Goal: Task Accomplishment & Management: Manage account settings

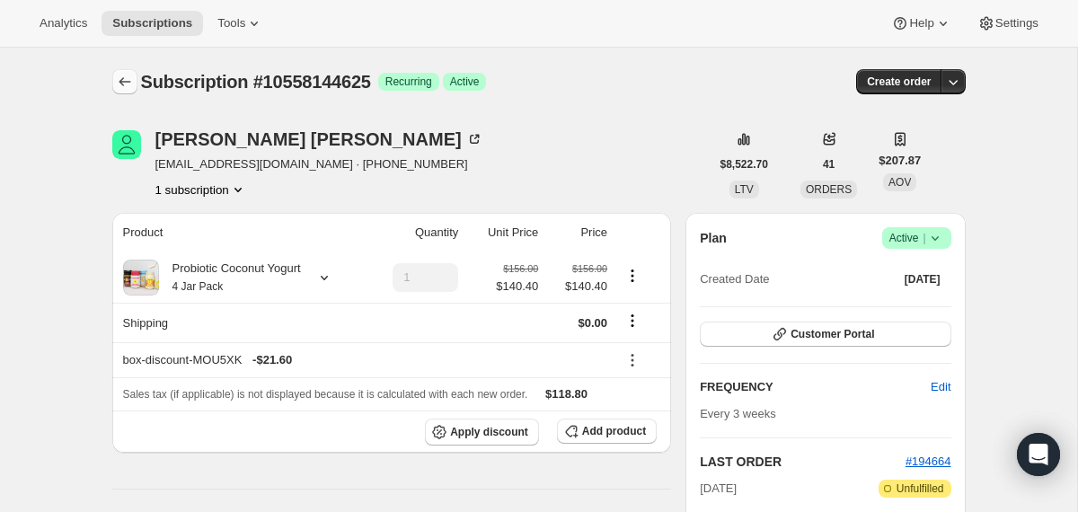
click at [120, 83] on icon "Subscriptions" at bounding box center [125, 81] width 12 height 9
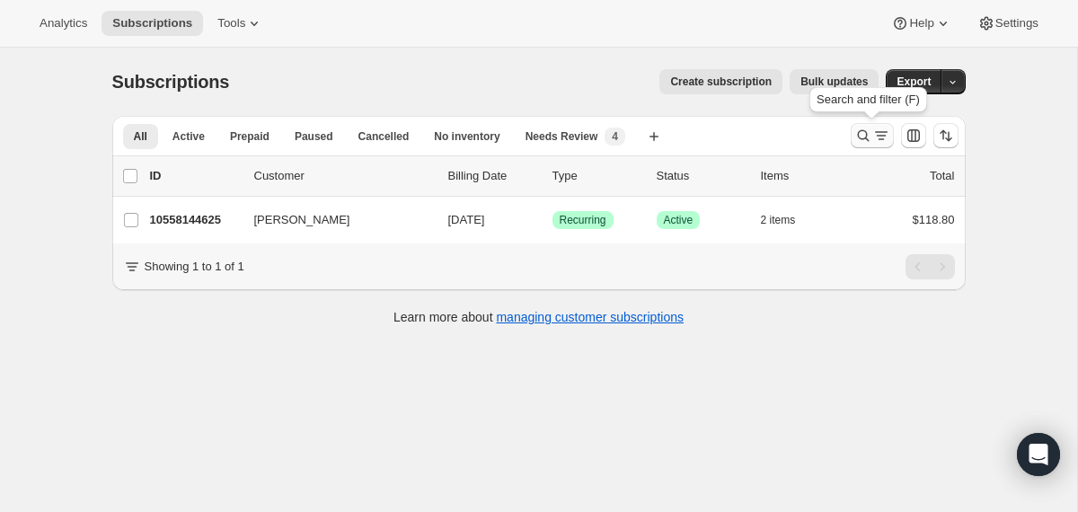
click at [859, 135] on icon "Search and filter results" at bounding box center [864, 136] width 18 height 18
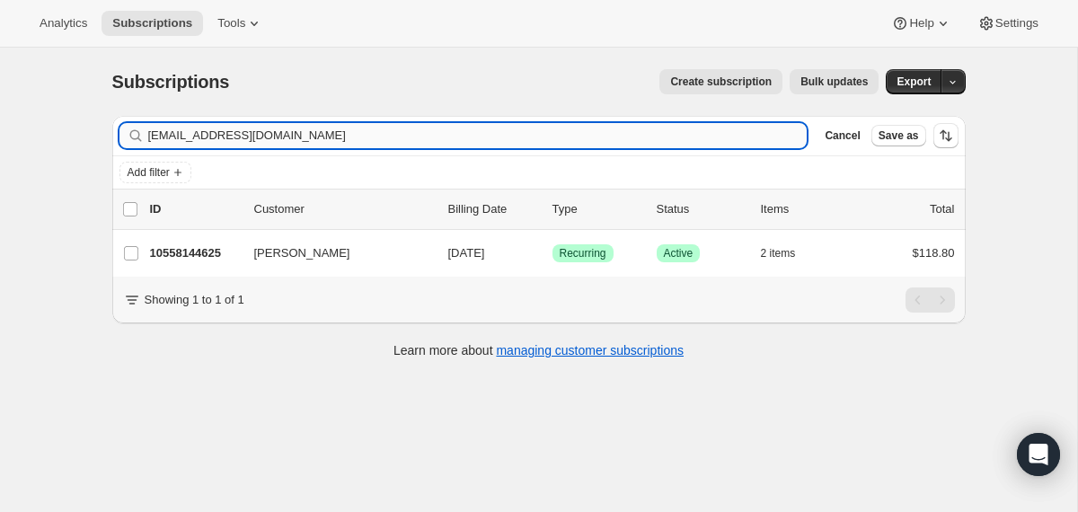
click at [714, 136] on input "[EMAIL_ADDRESS][DOMAIN_NAME]" at bounding box center [478, 135] width 660 height 25
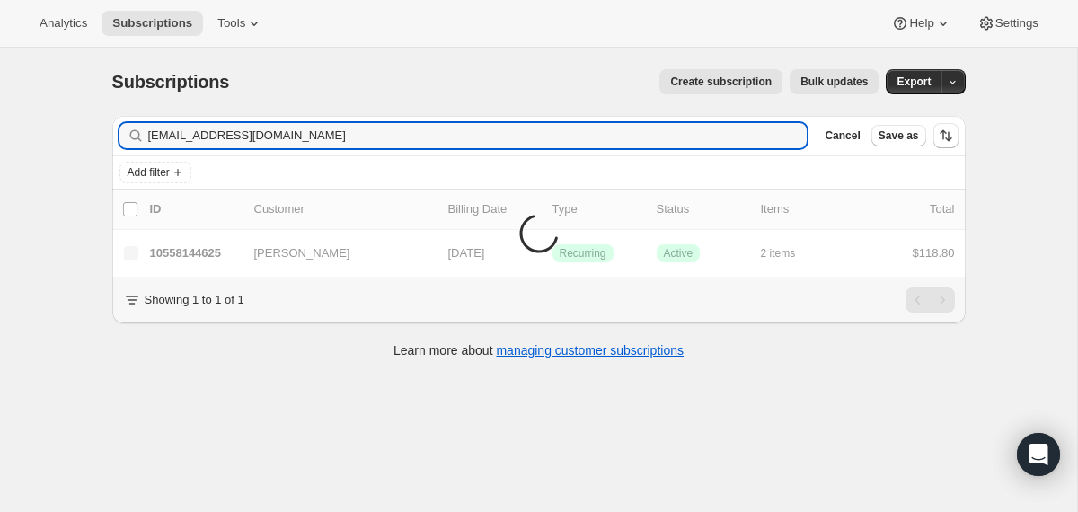
type input "[EMAIL_ADDRESS][DOMAIN_NAME]"
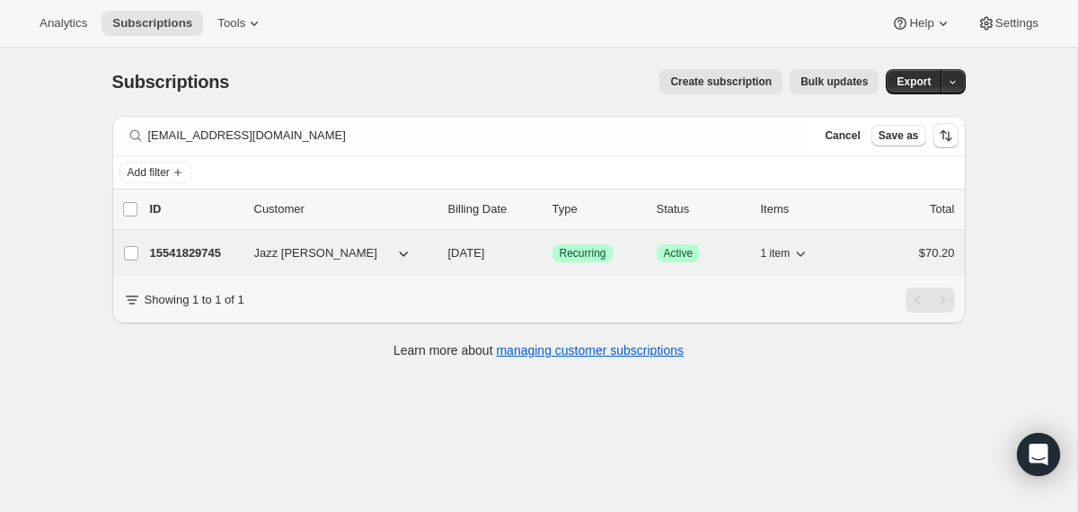
click at [454, 248] on span "[DATE]" at bounding box center [466, 252] width 37 height 13
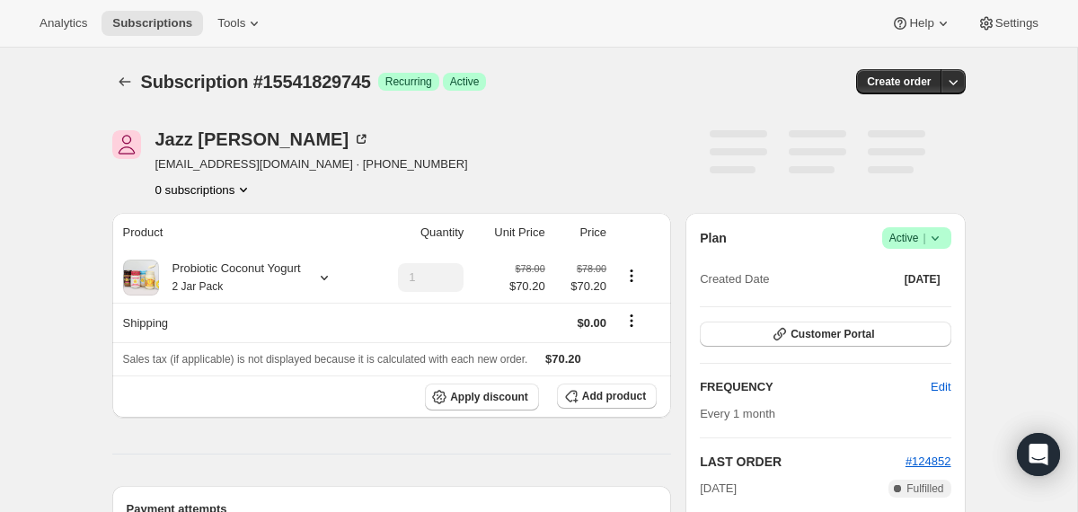
click at [938, 241] on icon at bounding box center [936, 238] width 18 height 18
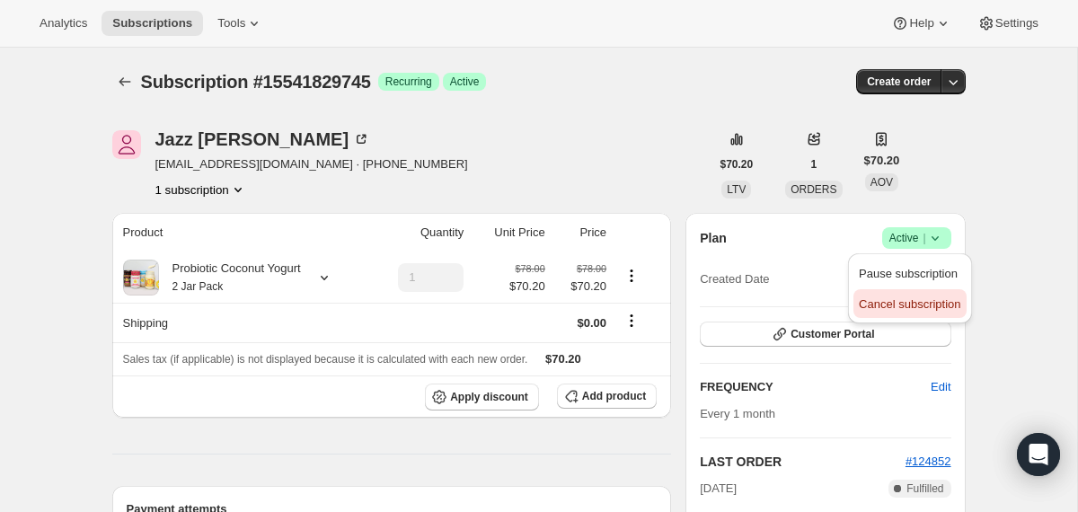
click at [868, 315] on button "Cancel subscription" at bounding box center [910, 303] width 112 height 29
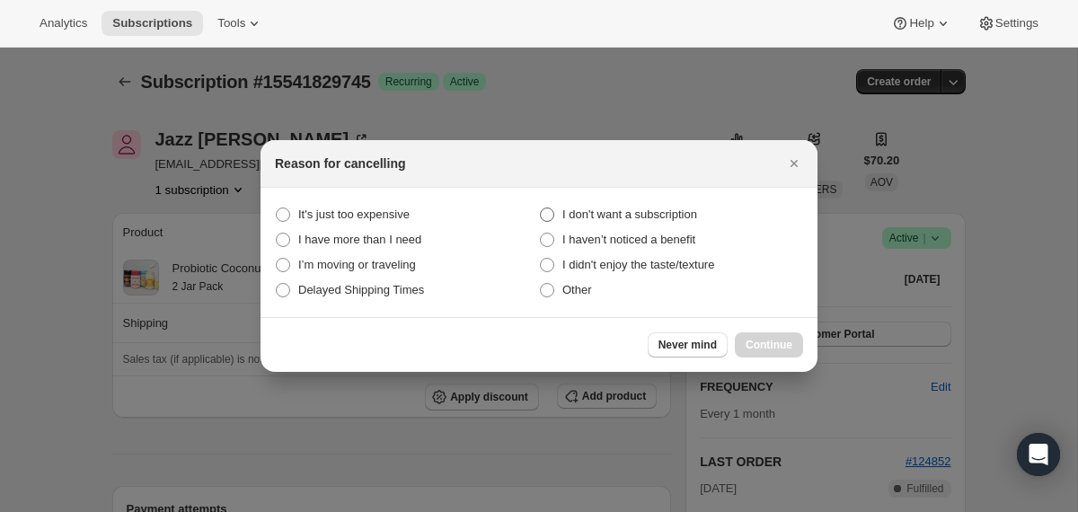
click at [614, 215] on span "I don't want a subscription" at bounding box center [630, 214] width 135 height 13
click at [541, 208] on subscription "I don't want a subscription" at bounding box center [540, 208] width 1 height 1
radio subscription "true"
click at [759, 346] on span "Continue" at bounding box center [769, 345] width 47 height 14
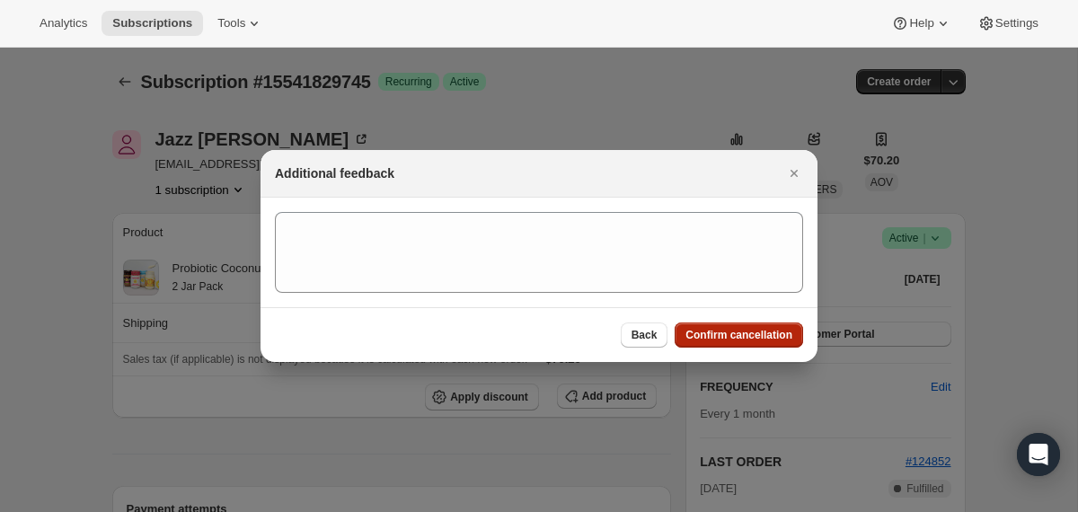
click at [753, 339] on span "Confirm cancellation" at bounding box center [739, 335] width 107 height 14
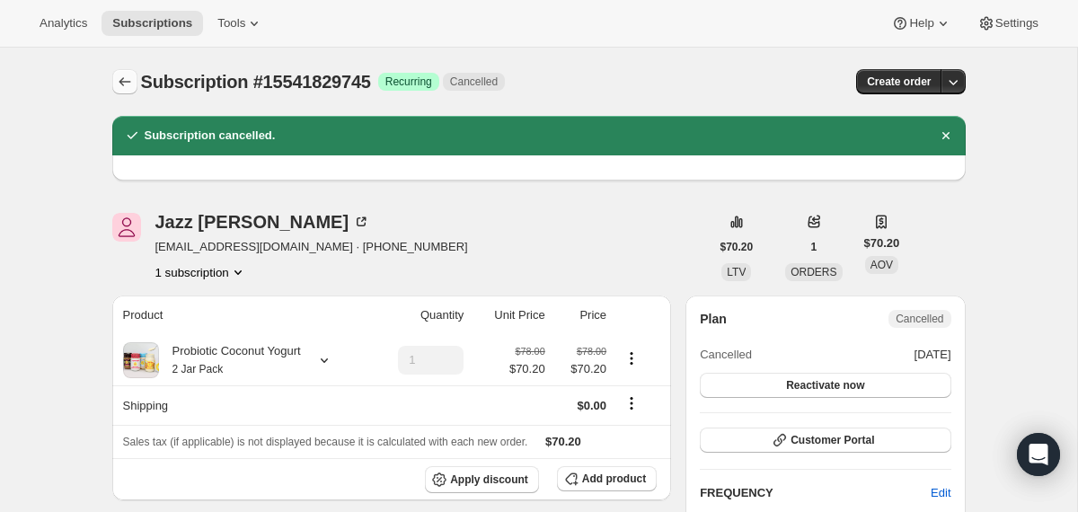
click at [127, 78] on icon "Subscriptions" at bounding box center [125, 82] width 18 height 18
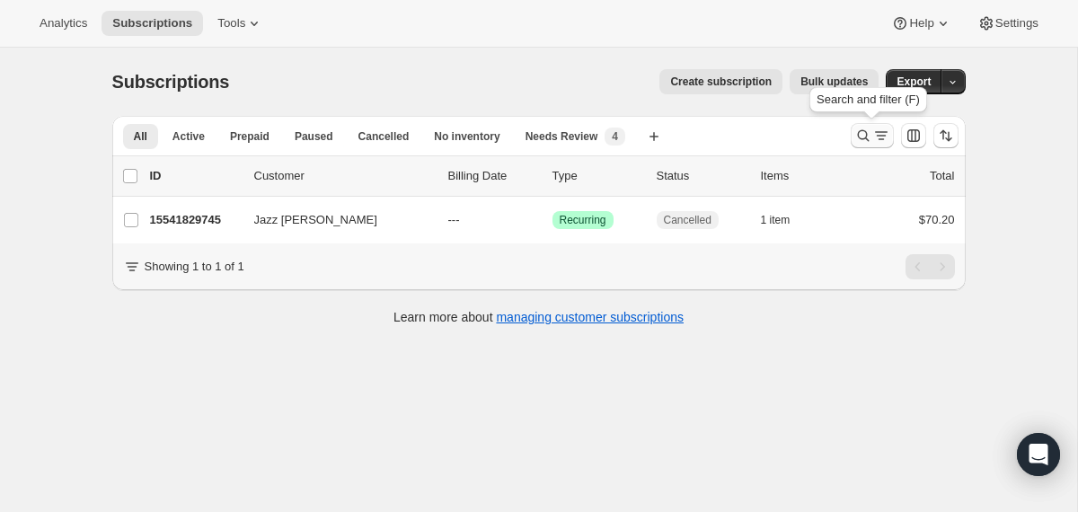
click at [866, 137] on icon "Search and filter results" at bounding box center [863, 136] width 12 height 12
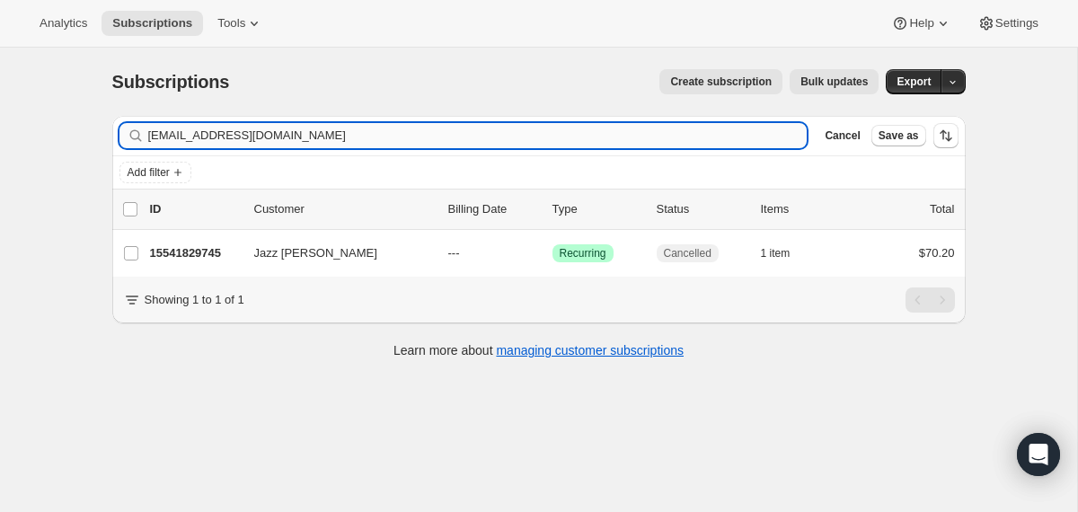
click at [556, 126] on input "[EMAIL_ADDRESS][DOMAIN_NAME]" at bounding box center [478, 135] width 660 height 25
click at [556, 125] on input "[EMAIL_ADDRESS][DOMAIN_NAME]" at bounding box center [478, 135] width 660 height 25
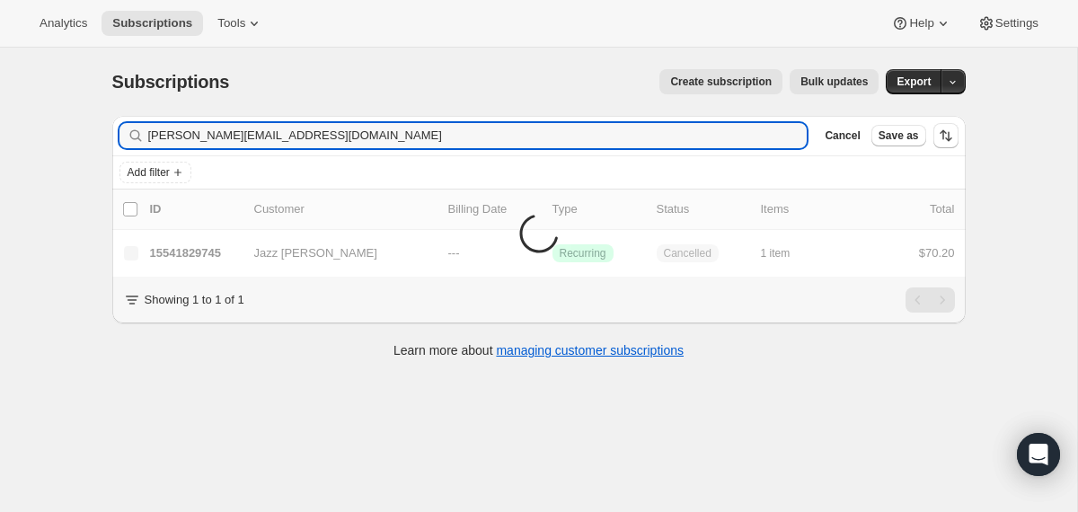
type input "[PERSON_NAME][EMAIL_ADDRESS][DOMAIN_NAME]"
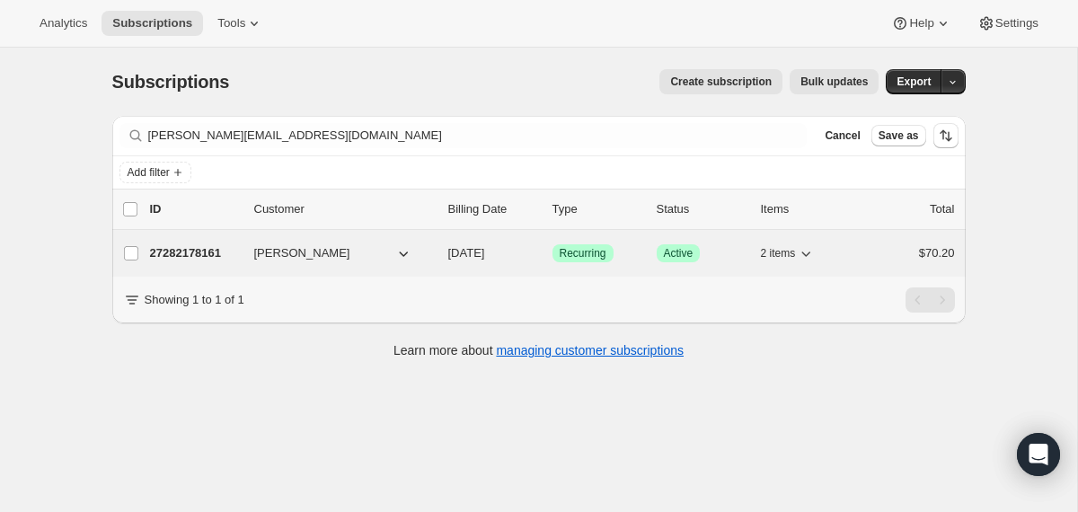
click at [448, 258] on span "[DATE]" at bounding box center [466, 252] width 37 height 13
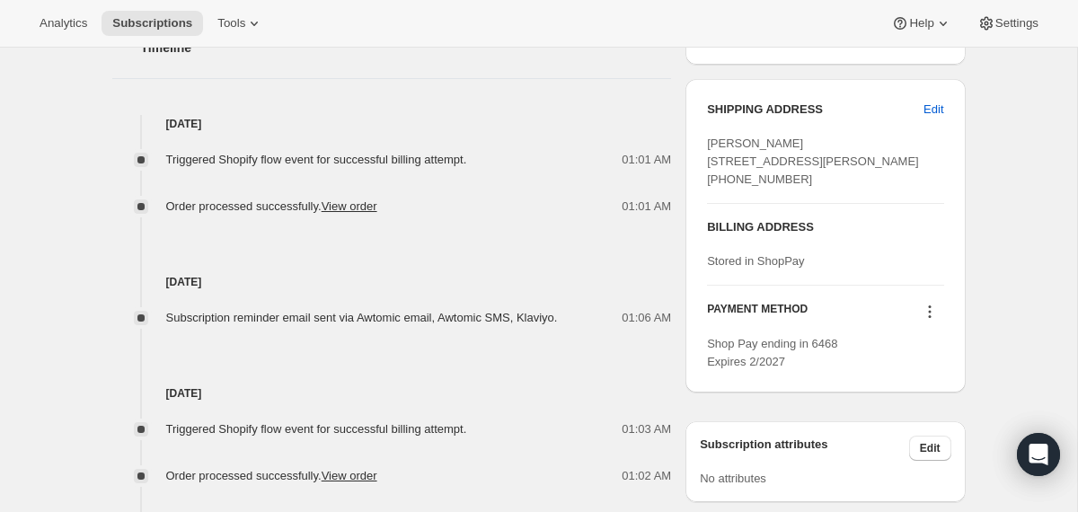
scroll to position [731, 0]
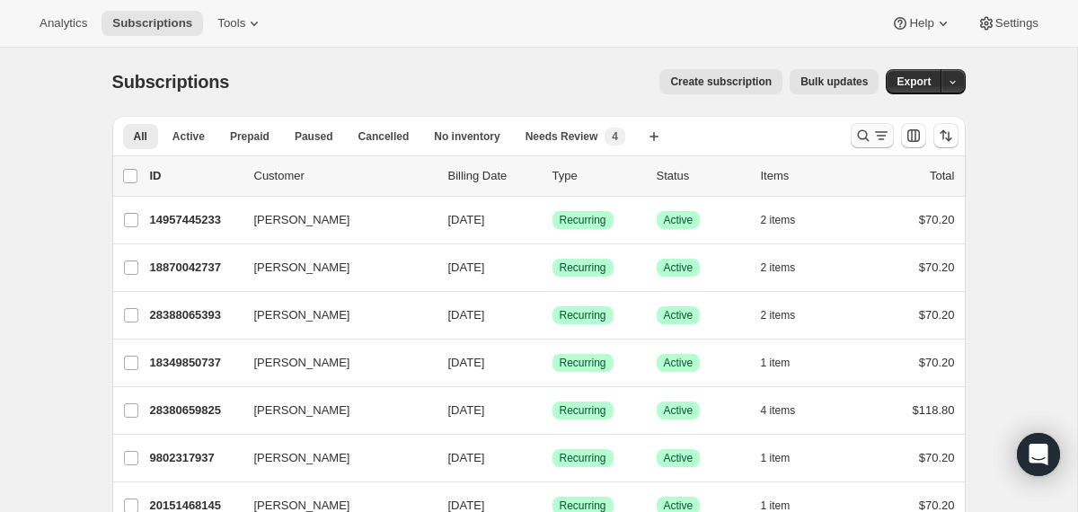
click at [861, 138] on icon "Search and filter results" at bounding box center [864, 136] width 18 height 18
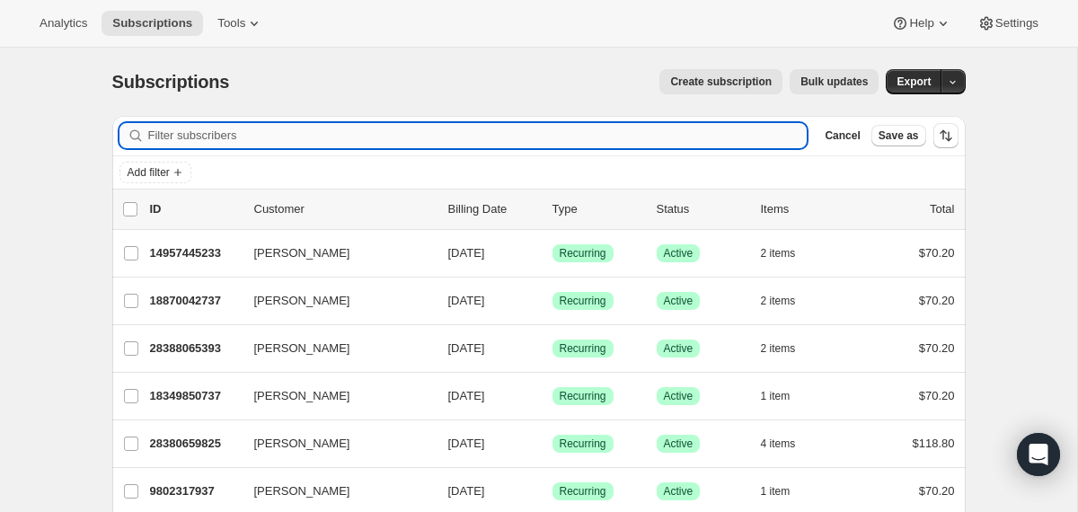
click at [692, 135] on input "Filter subscribers" at bounding box center [478, 135] width 660 height 25
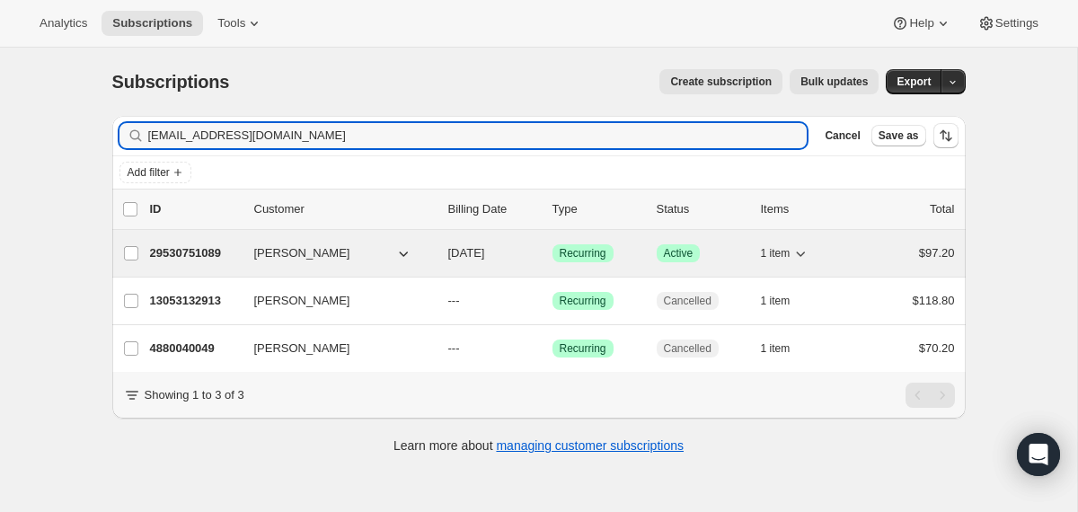
type input "gvberk@gmail.com"
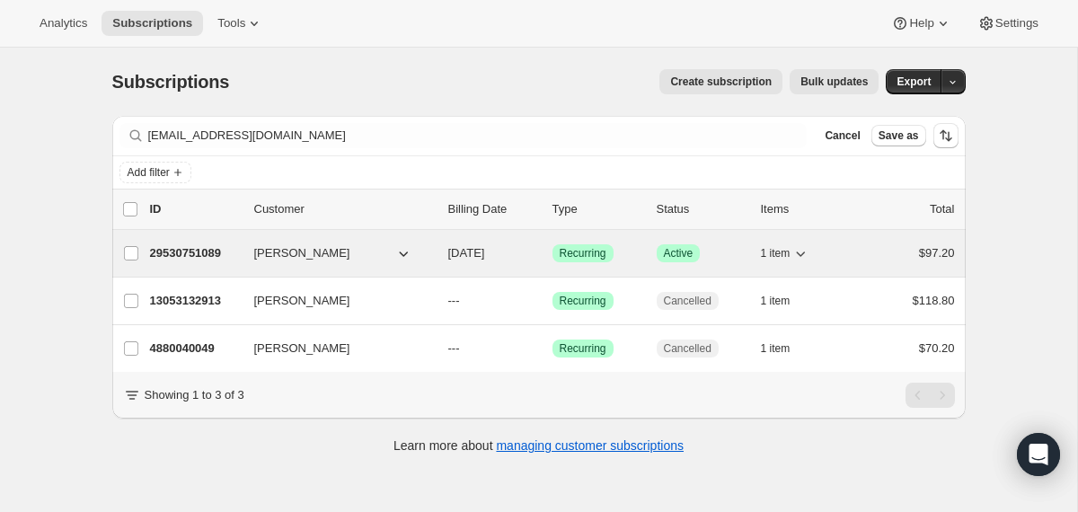
click at [443, 265] on div "29530751089 Gabriel Berkowitz 10/16/2025 Success Recurring Success Active 1 ite…" at bounding box center [552, 253] width 805 height 25
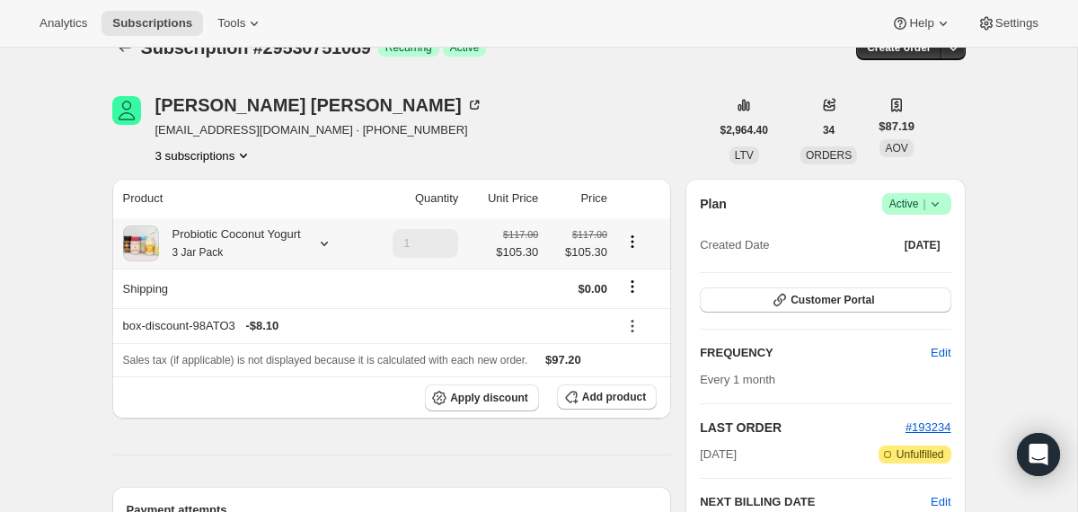
scroll to position [32, 0]
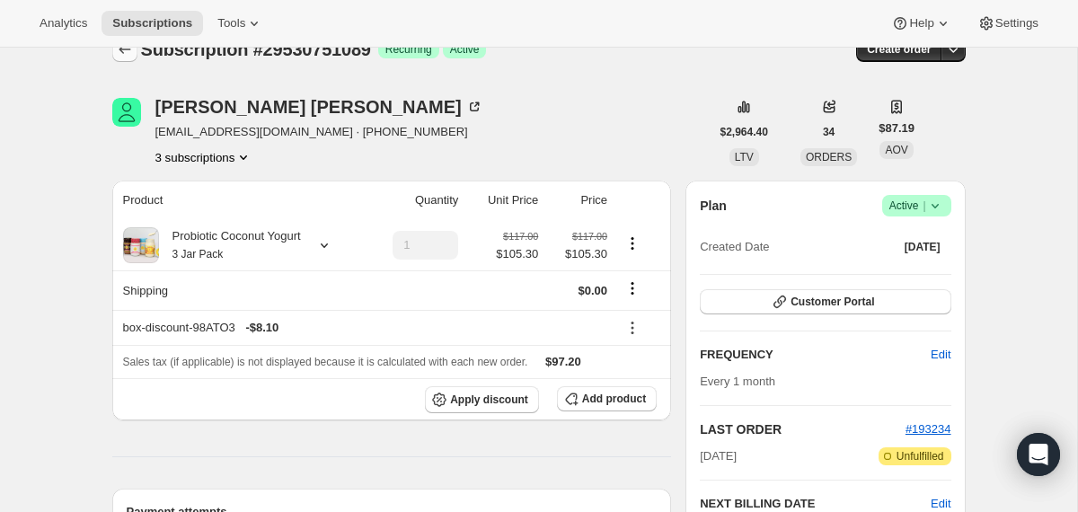
click at [121, 55] on icon "Subscriptions" at bounding box center [125, 49] width 18 height 18
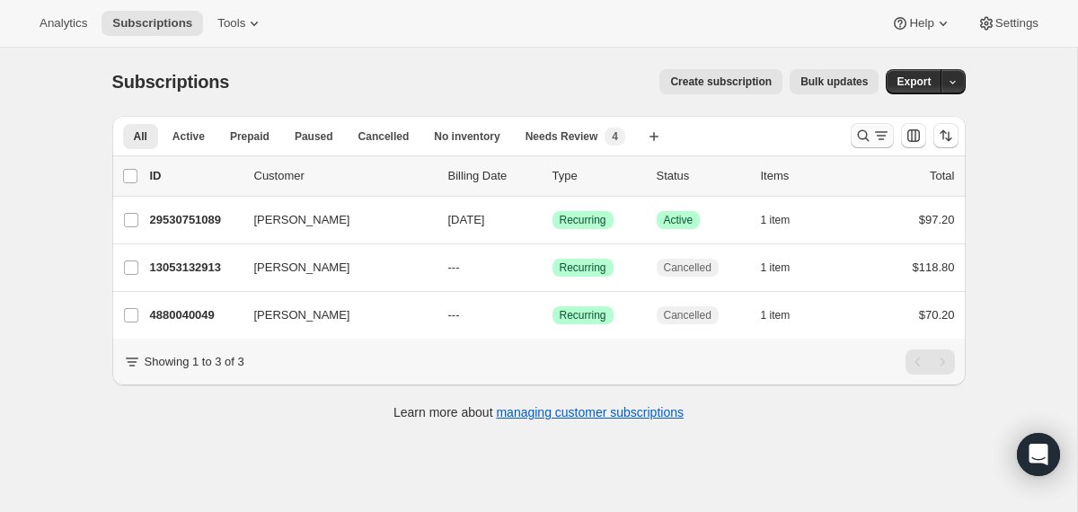
click at [856, 139] on icon "Search and filter results" at bounding box center [864, 136] width 18 height 18
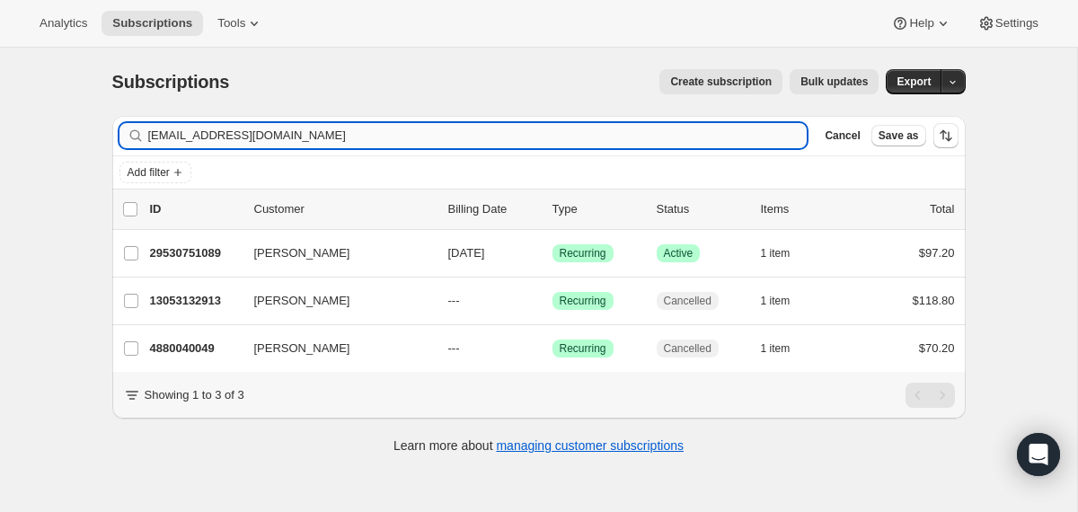
click at [593, 134] on input "gvberk@gmail.com" at bounding box center [478, 135] width 660 height 25
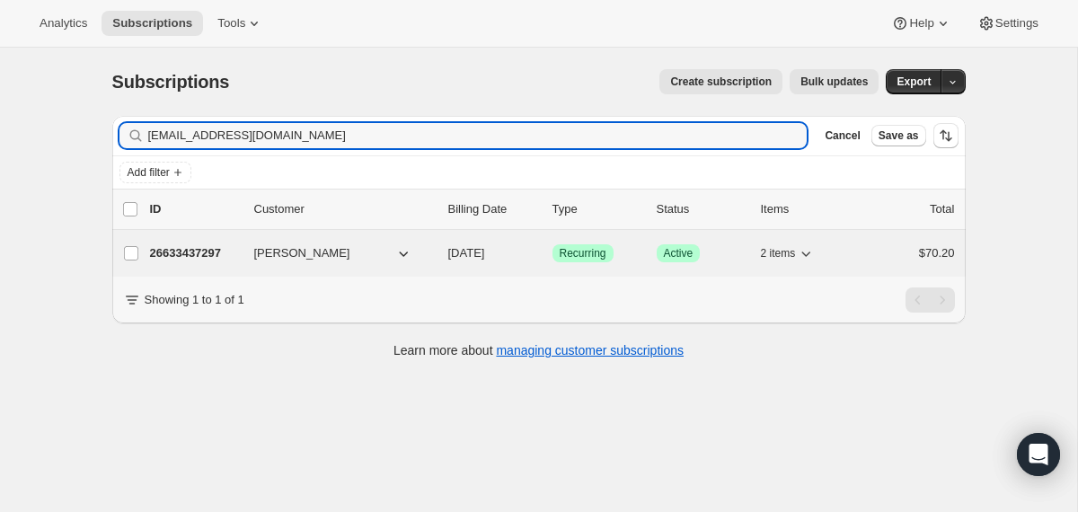
type input "mikemiskey66@gmail.com"
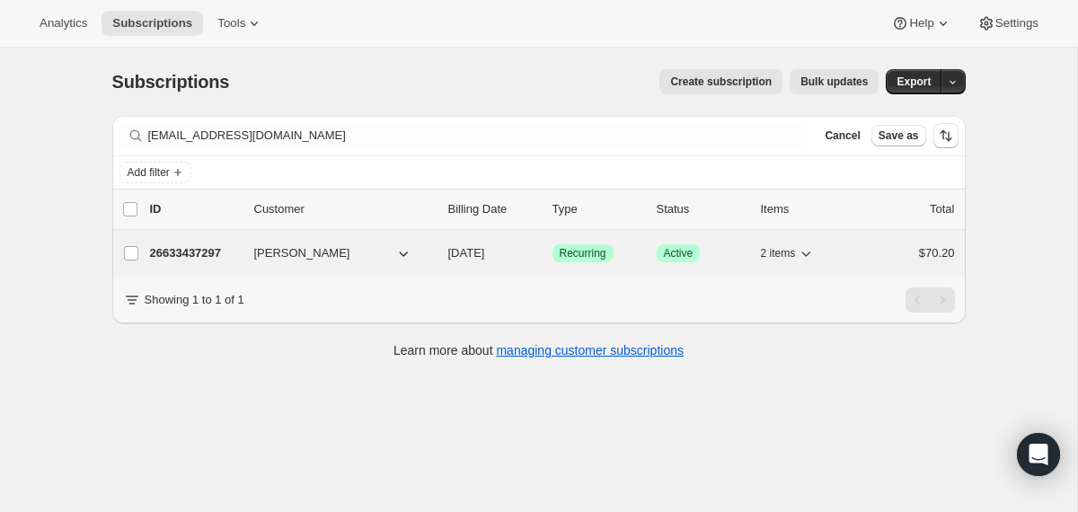
click at [443, 258] on div "26633437297 Michael Miskey 10/27/2025 Success Recurring Success Active 2 items …" at bounding box center [552, 253] width 805 height 25
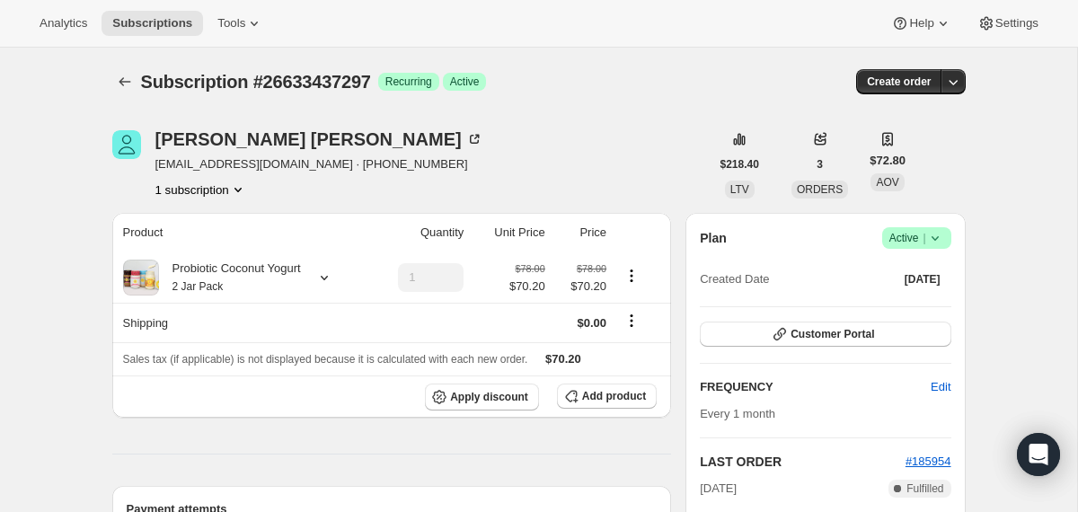
click at [935, 236] on icon at bounding box center [936, 238] width 18 height 18
click at [918, 305] on span "Cancel subscription" at bounding box center [910, 303] width 102 height 13
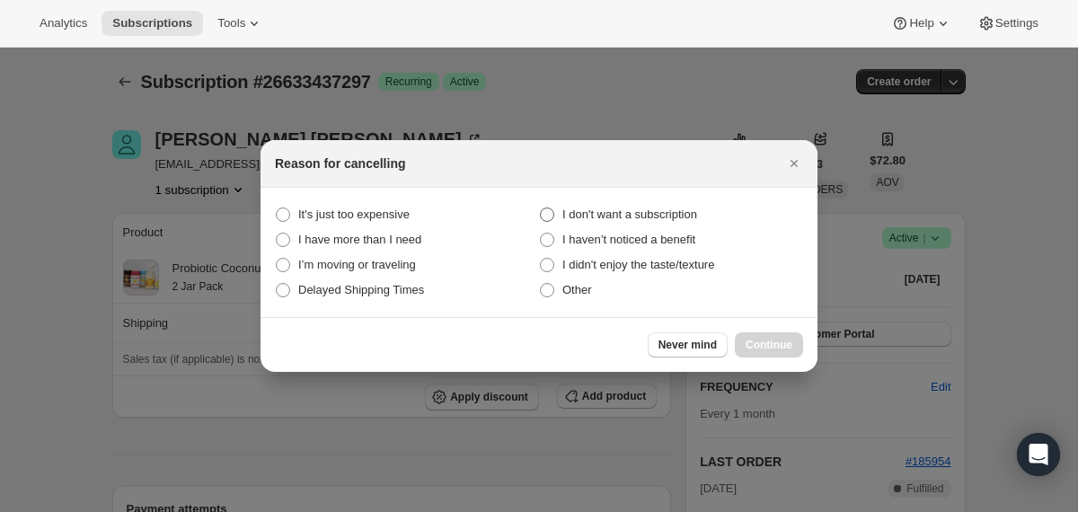
click at [697, 215] on span "I don't want a subscription" at bounding box center [630, 214] width 135 height 13
click at [541, 208] on subscription "I don't want a subscription" at bounding box center [540, 208] width 1 height 1
radio subscription "true"
click at [776, 346] on span "Continue" at bounding box center [769, 345] width 47 height 14
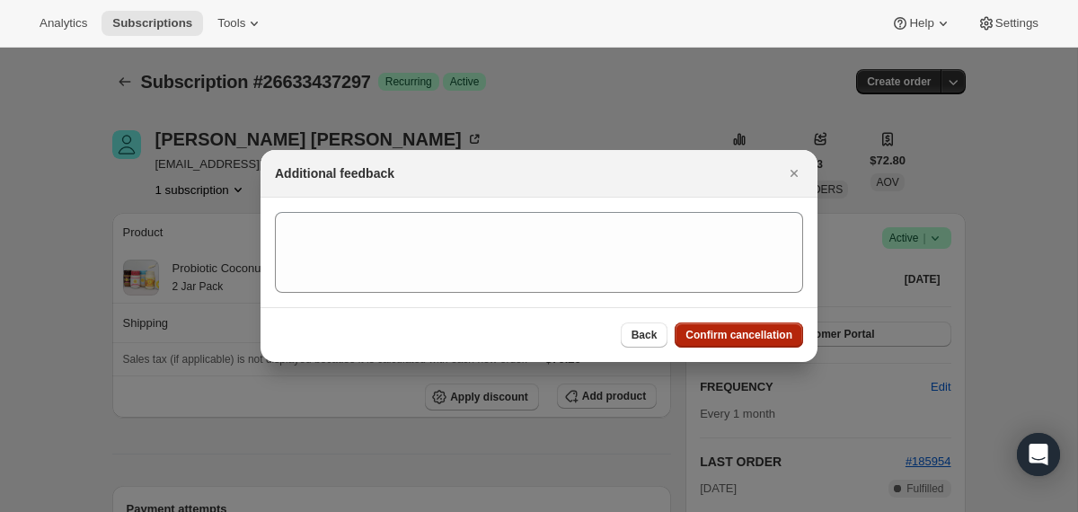
click at [767, 333] on span "Confirm cancellation" at bounding box center [739, 335] width 107 height 14
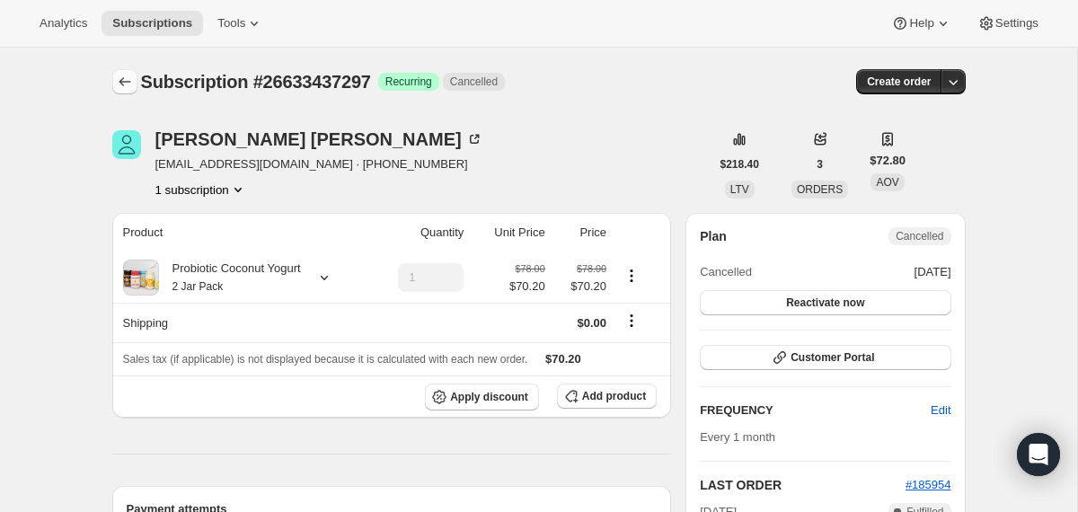
click at [122, 79] on icon "Subscriptions" at bounding box center [125, 82] width 18 height 18
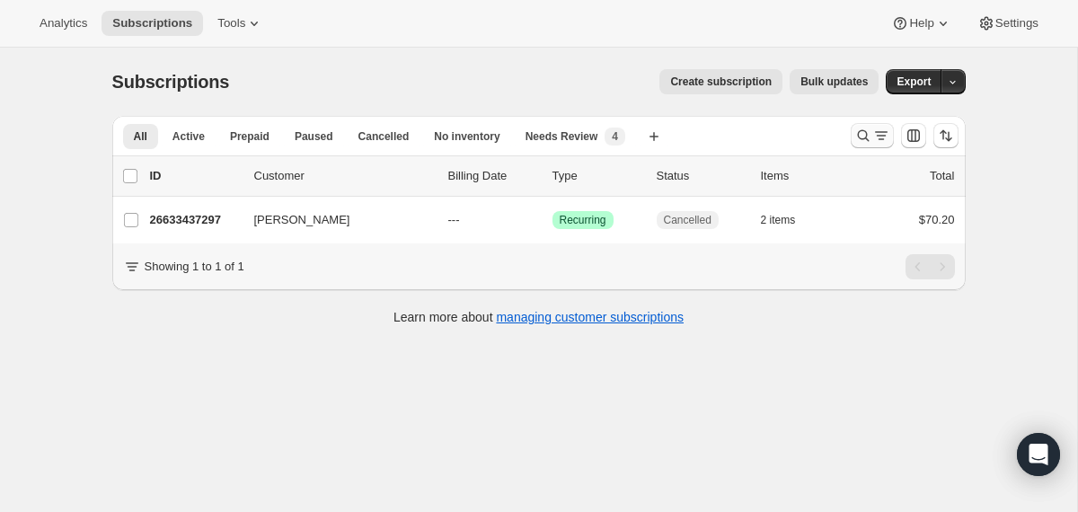
click at [863, 136] on icon "Search and filter results" at bounding box center [864, 136] width 18 height 18
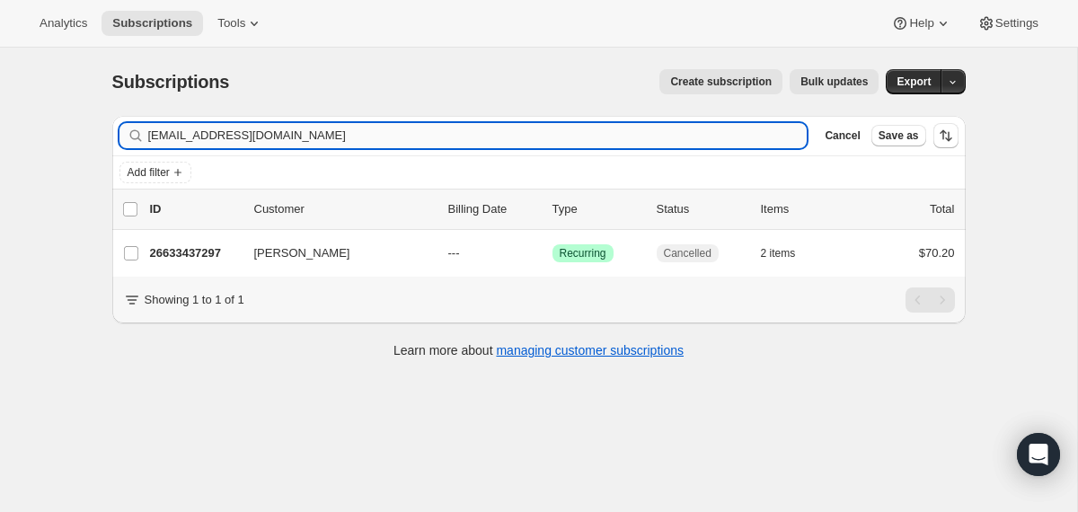
click at [705, 142] on input "mikemiskey66@gmail.com" at bounding box center [478, 135] width 660 height 25
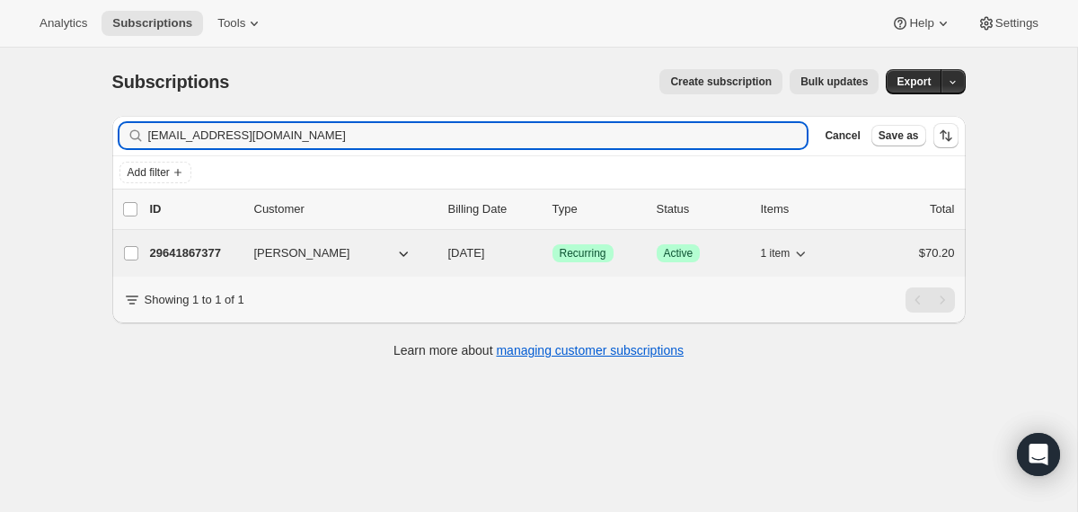
type input "caconnor1976@aol.com"
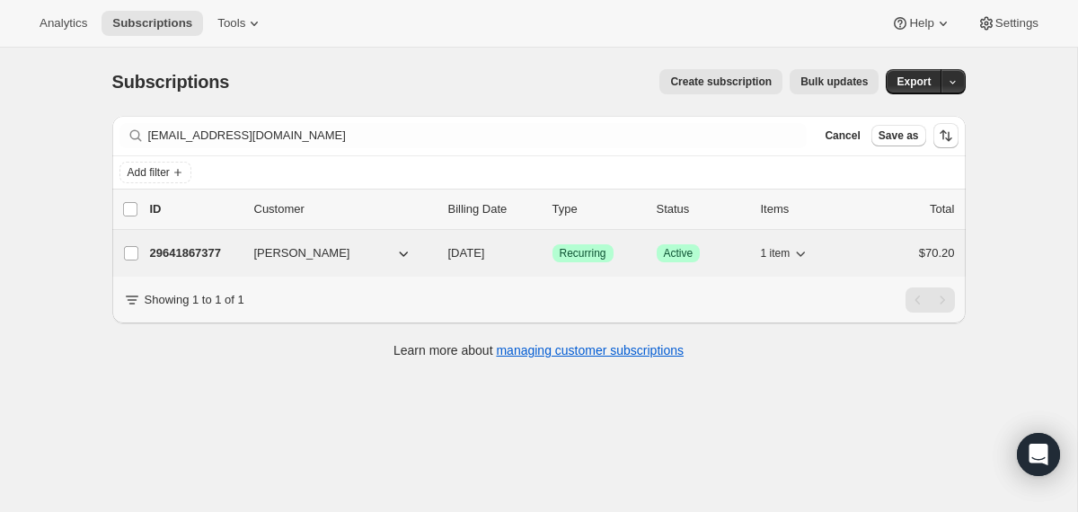
click at [435, 255] on div "29641867377 Carol Connor 10/20/2025 Success Recurring Success Active 1 item $70…" at bounding box center [552, 253] width 805 height 25
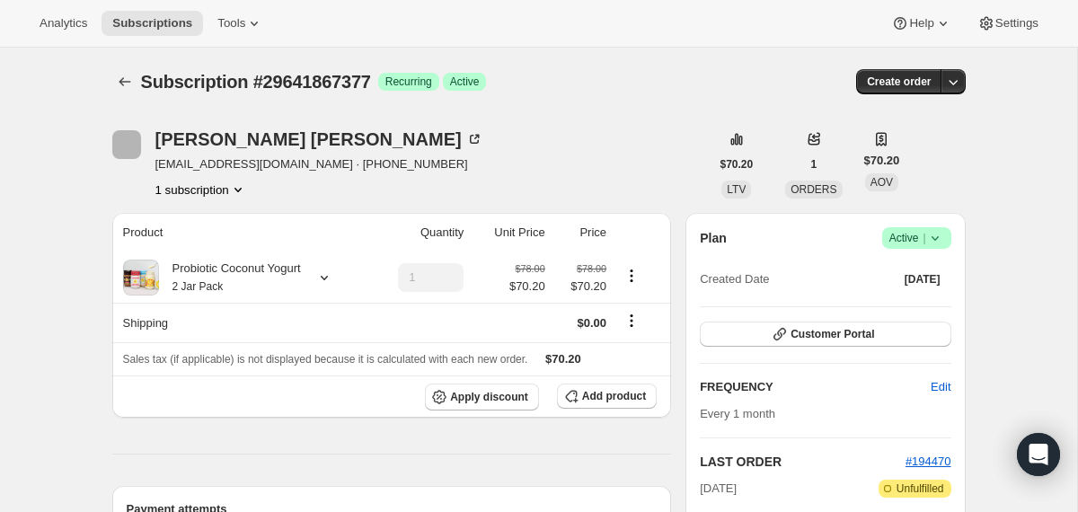
click at [935, 243] on icon at bounding box center [936, 238] width 18 height 18
click at [900, 312] on span "Cancel subscription" at bounding box center [910, 305] width 102 height 18
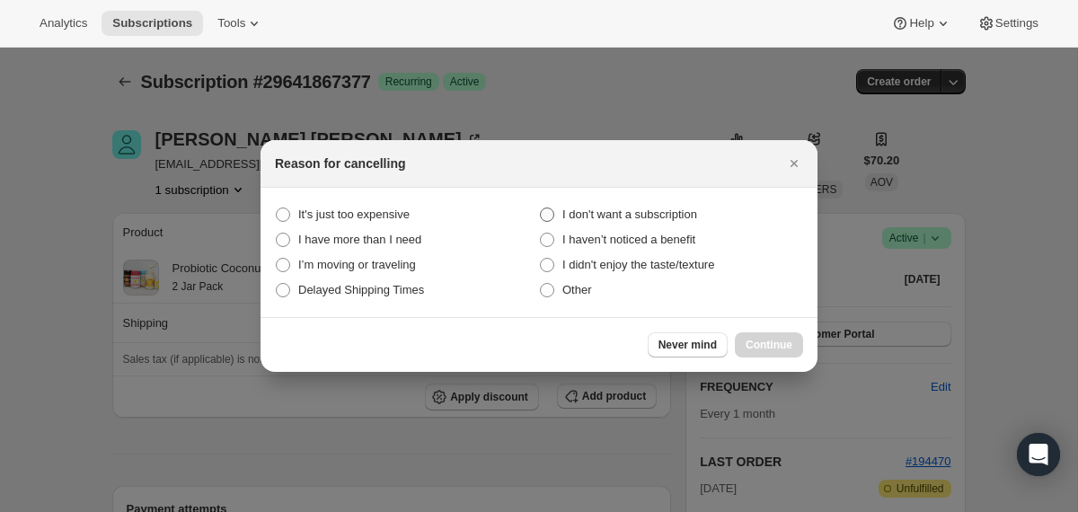
click at [686, 206] on span "I don't want a subscription" at bounding box center [630, 215] width 135 height 18
click at [541, 208] on subscription "I don't want a subscription" at bounding box center [540, 208] width 1 height 1
radio subscription "true"
click at [742, 345] on button "Continue" at bounding box center [769, 345] width 68 height 25
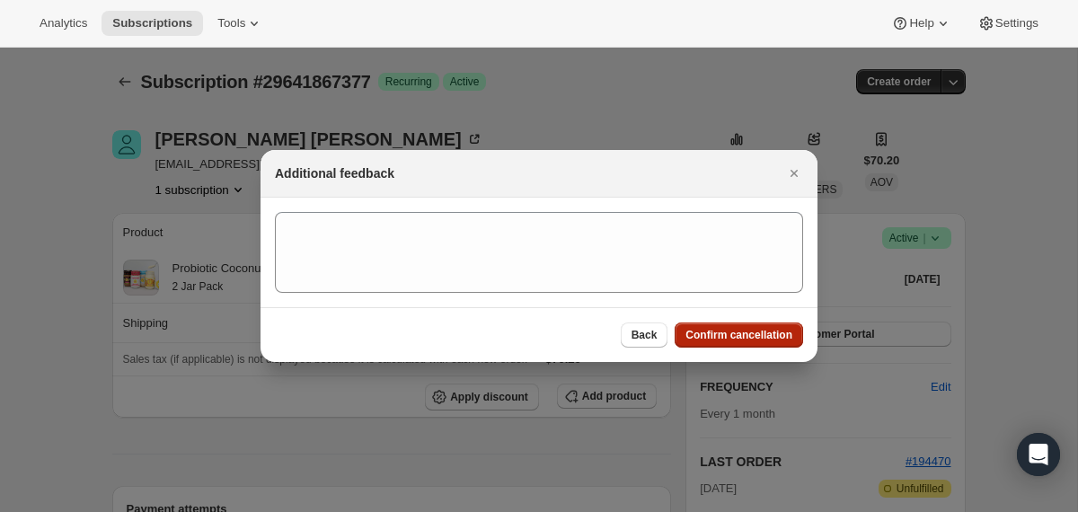
click at [740, 341] on span "Confirm cancellation" at bounding box center [739, 335] width 107 height 14
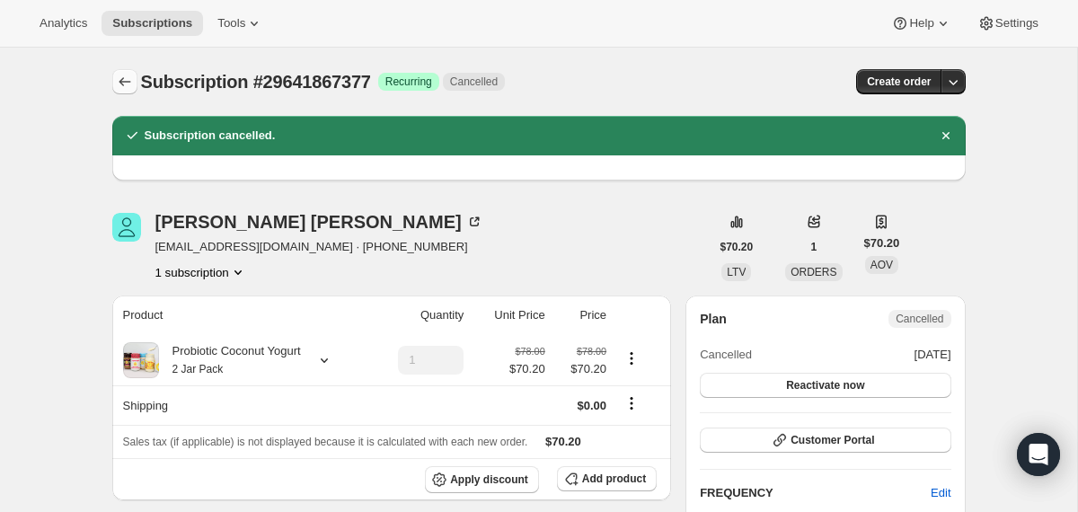
click at [119, 84] on icon "Subscriptions" at bounding box center [125, 82] width 18 height 18
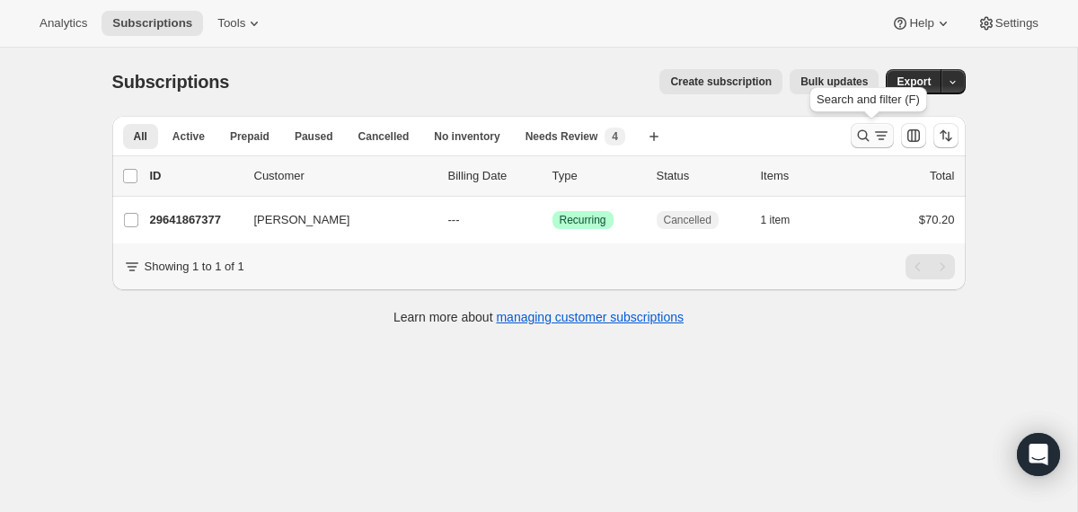
click at [860, 136] on icon "Search and filter results" at bounding box center [864, 136] width 18 height 18
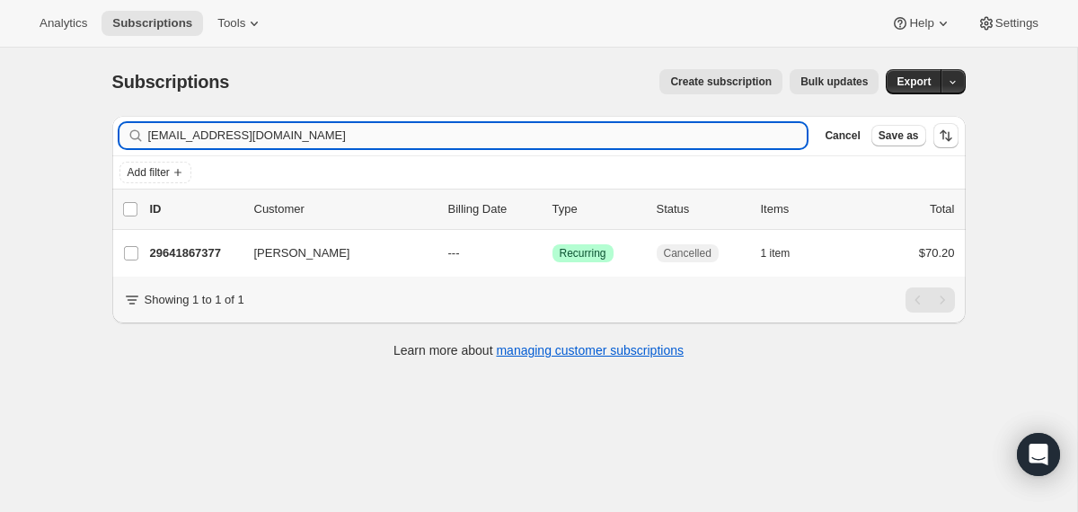
click at [684, 139] on input "caconnor1976@aol.com" at bounding box center [478, 135] width 660 height 25
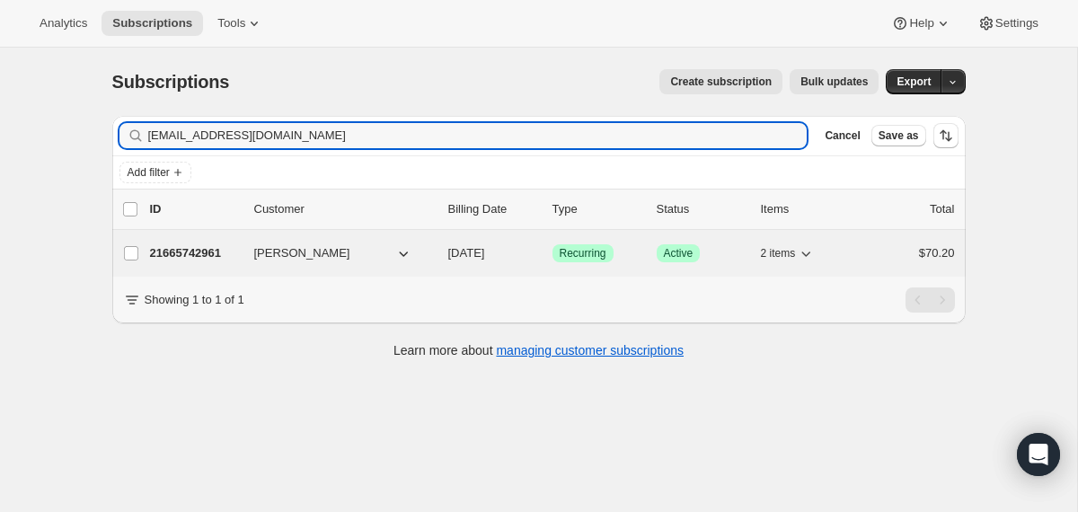
type input "alexisjboatfield@gmail.com"
click at [448, 257] on span "10/27/2025" at bounding box center [466, 252] width 37 height 13
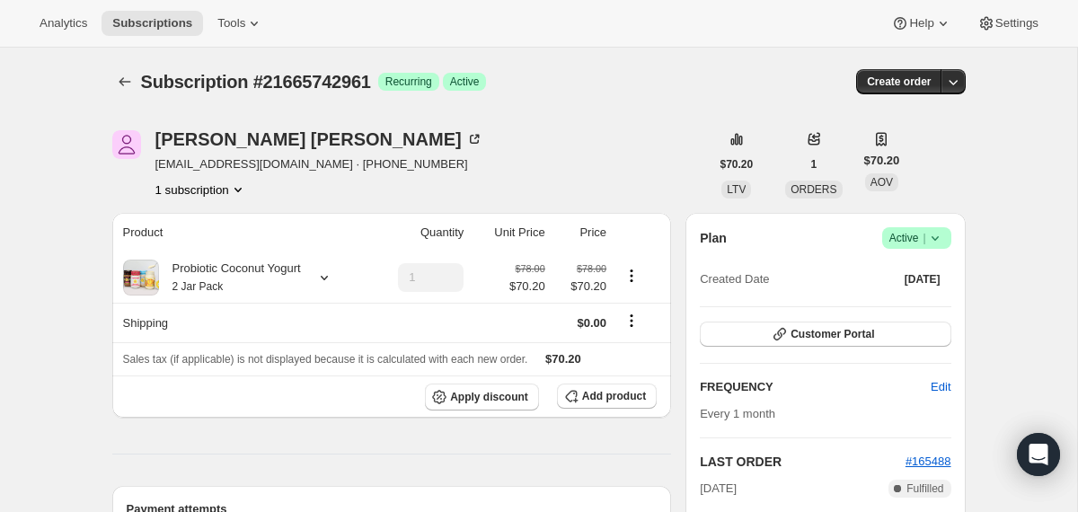
click at [934, 244] on icon at bounding box center [936, 238] width 18 height 18
click at [919, 299] on span "Cancel subscription" at bounding box center [910, 303] width 102 height 13
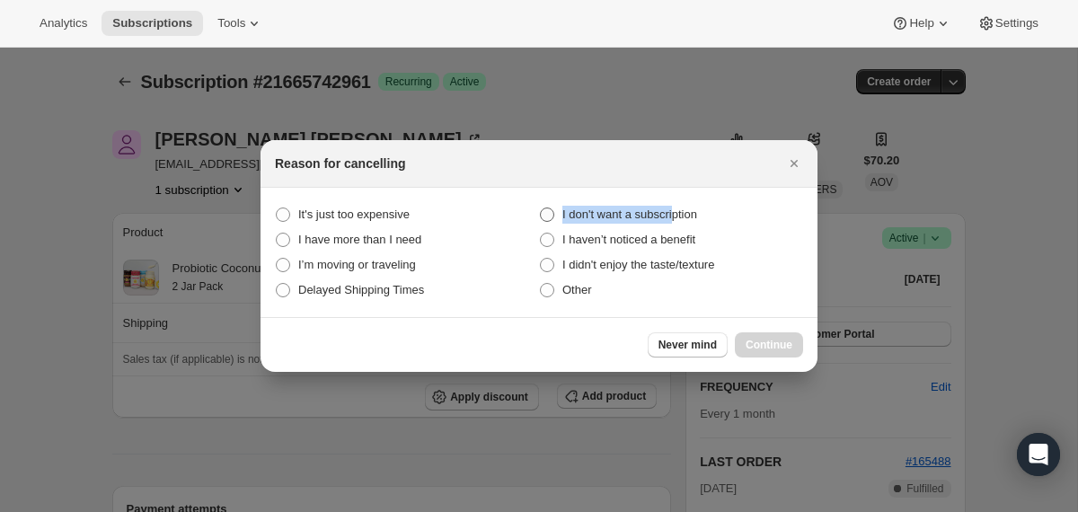
click at [685, 206] on span "I don't want a subscription" at bounding box center [630, 215] width 135 height 18
click at [676, 215] on span "I don't want a subscription" at bounding box center [630, 214] width 135 height 13
click at [541, 208] on subscription "I don't want a subscription" at bounding box center [540, 208] width 1 height 1
radio subscription "true"
click at [765, 343] on span "Continue" at bounding box center [769, 345] width 47 height 14
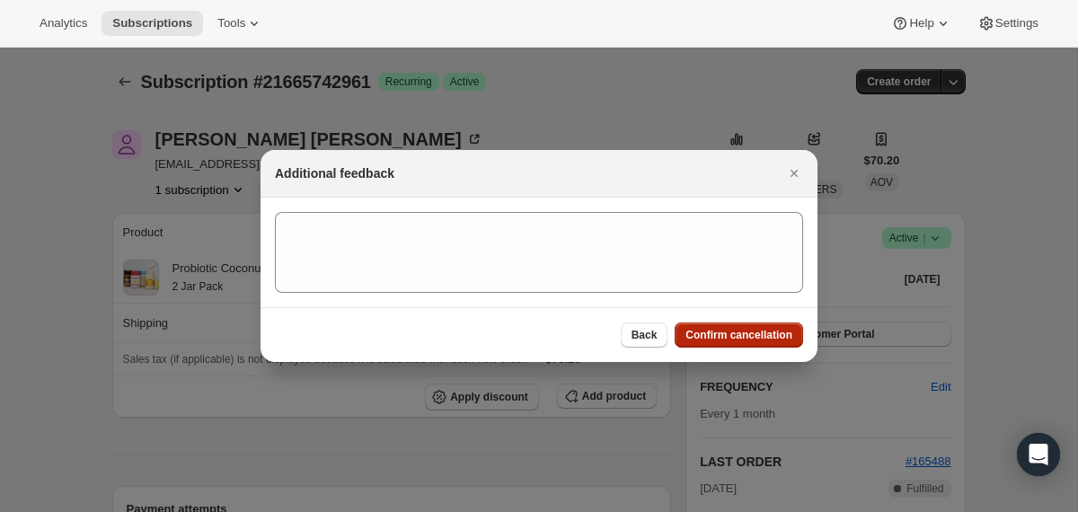
click at [765, 343] on button "Confirm cancellation" at bounding box center [739, 335] width 129 height 25
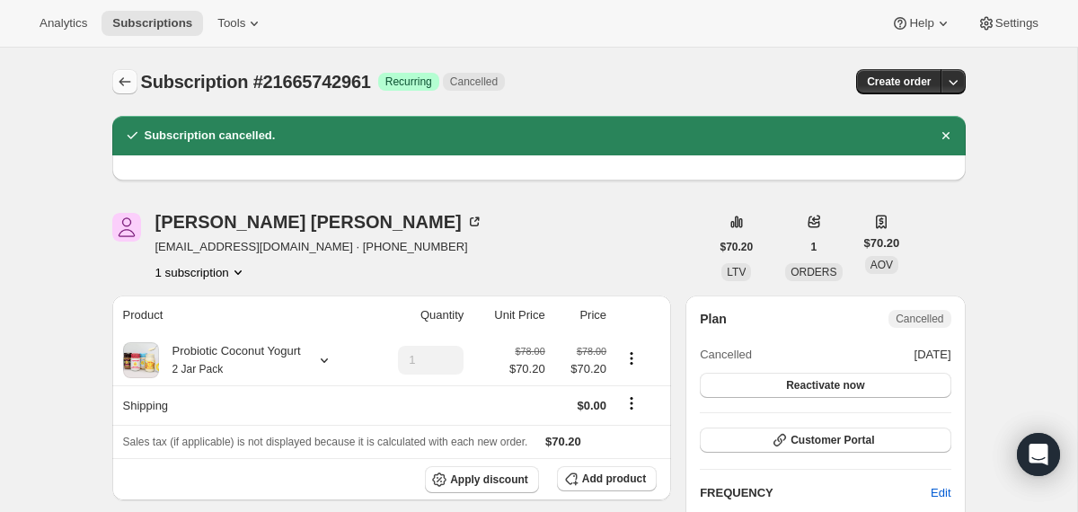
click at [122, 86] on icon "Subscriptions" at bounding box center [125, 82] width 18 height 18
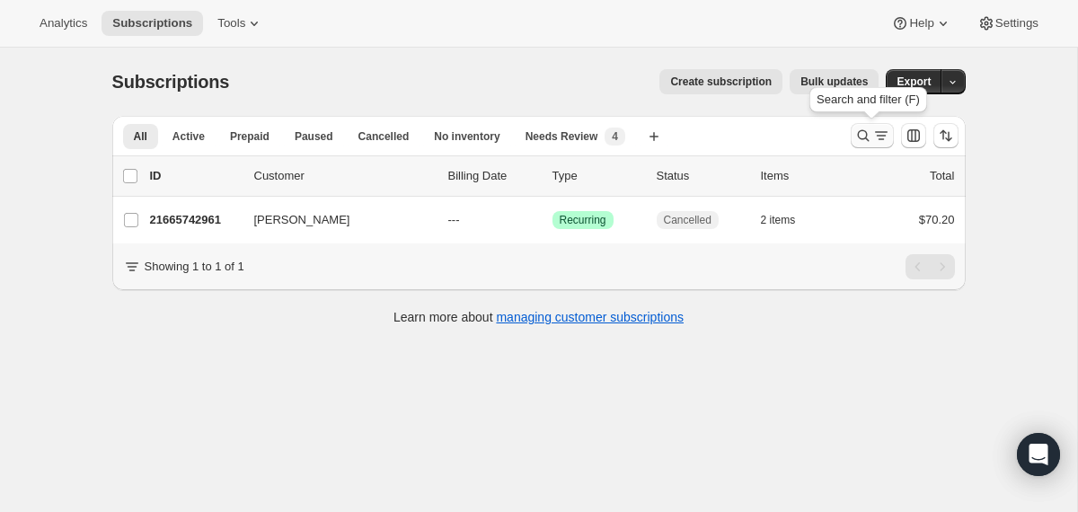
click at [868, 138] on icon "Search and filter results" at bounding box center [864, 136] width 18 height 18
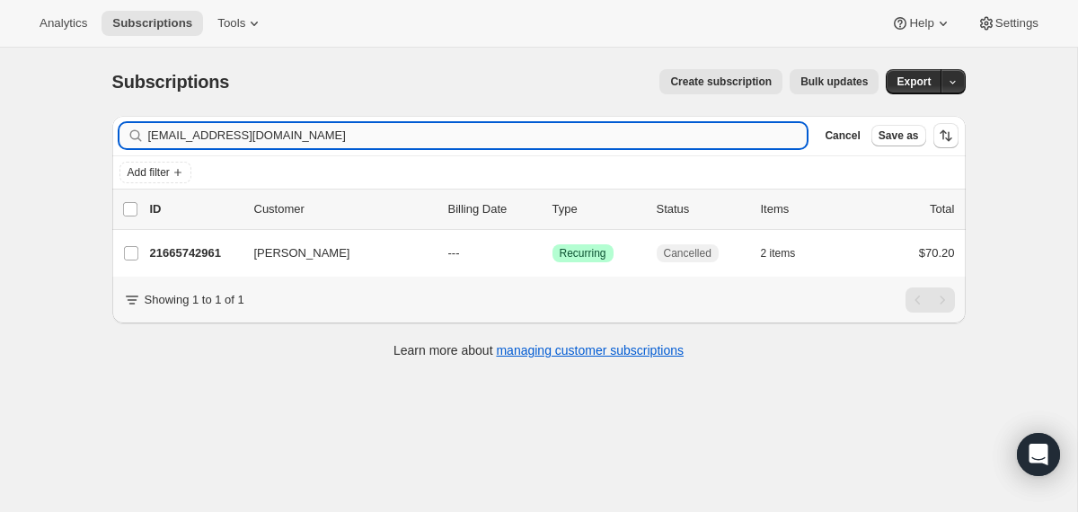
click at [683, 137] on input "alexisjboatfield@gmail.com" at bounding box center [478, 135] width 660 height 25
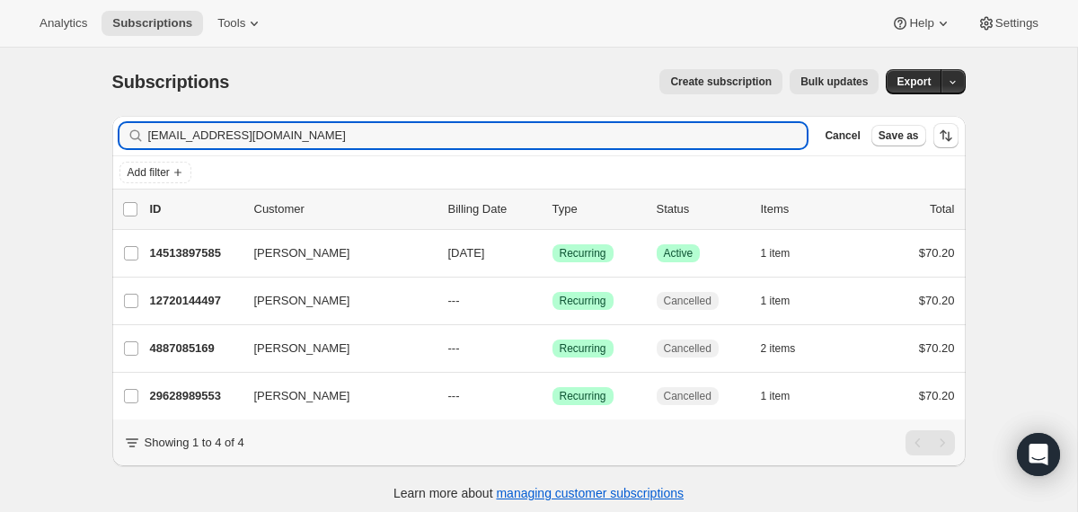
type input "aembrescia@yahoo.com"
